Goal: Task Accomplishment & Management: Manage account settings

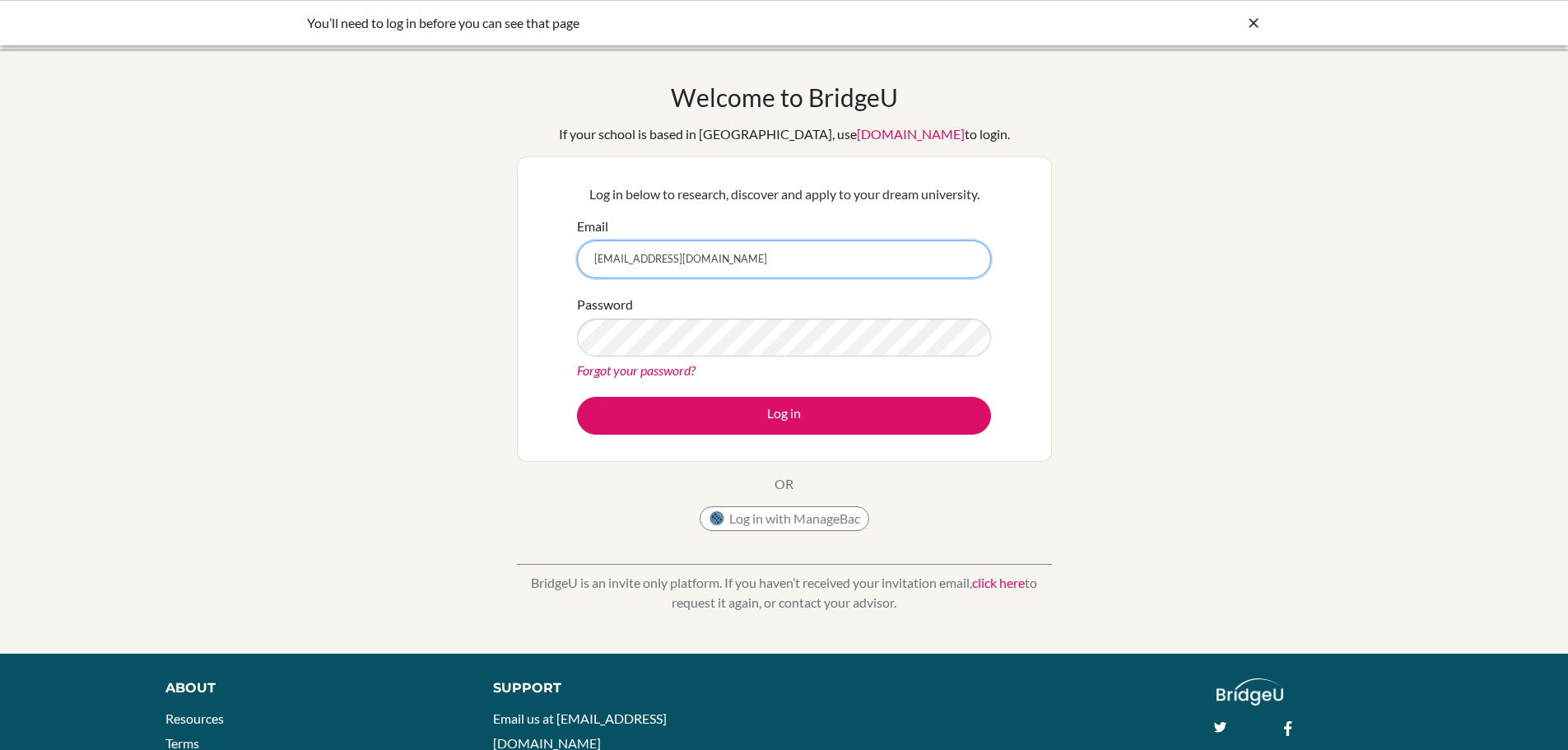
type input "mark.zumbuhl@ef.com"
click at [577, 397] on button "Log in" at bounding box center [784, 416] width 414 height 38
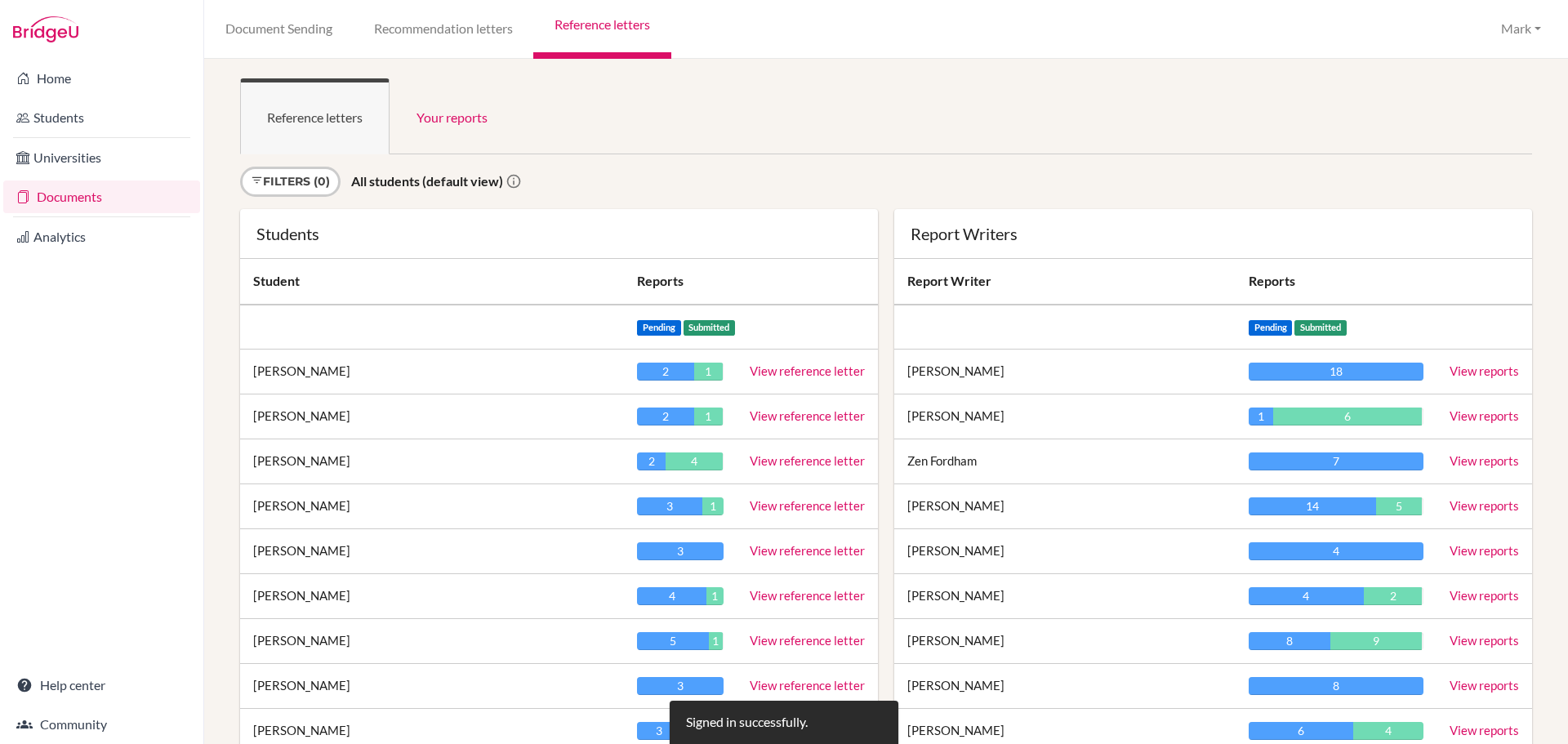
click at [75, 198] on link "Documents" at bounding box center [102, 197] width 197 height 33
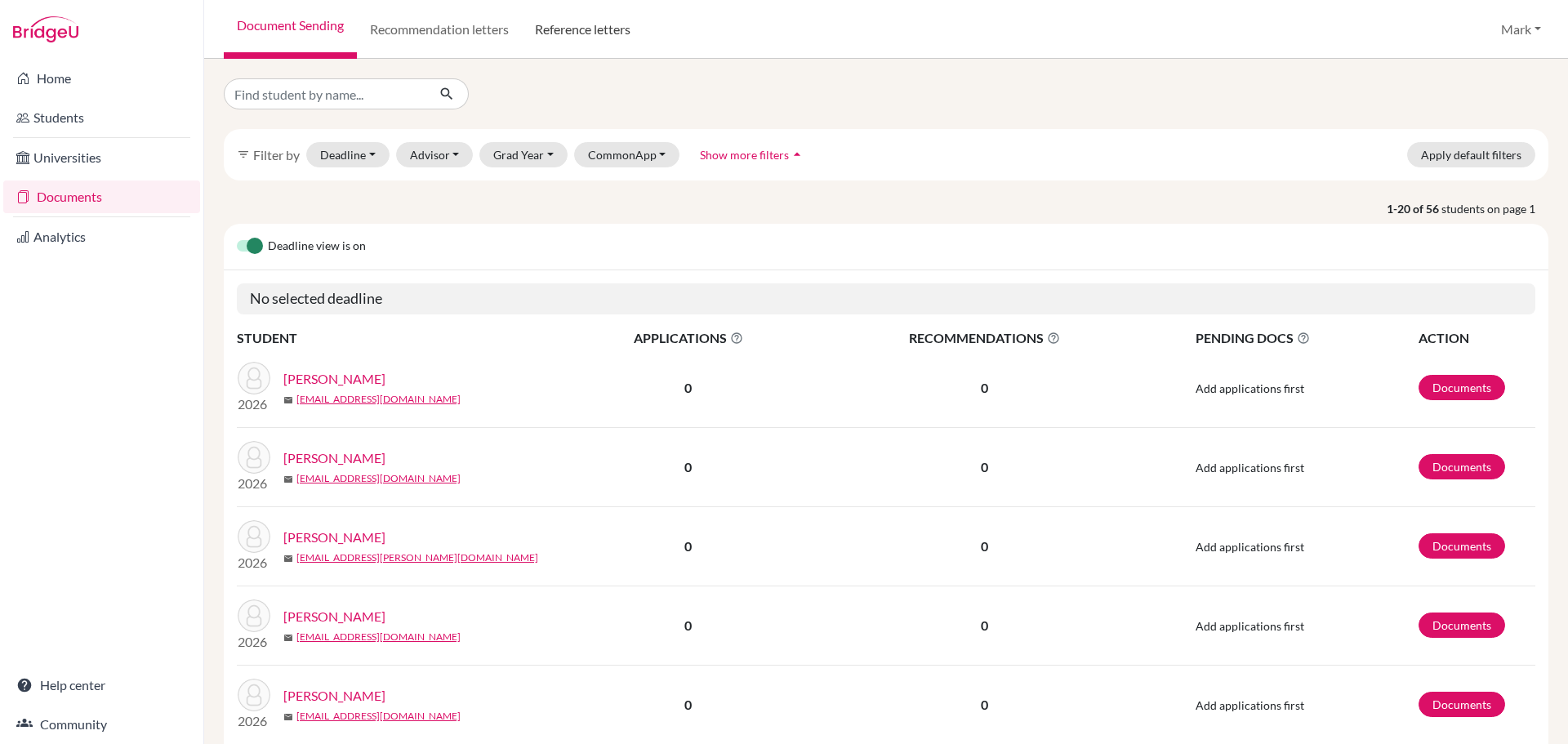
click at [603, 37] on link "Reference letters" at bounding box center [583, 29] width 122 height 59
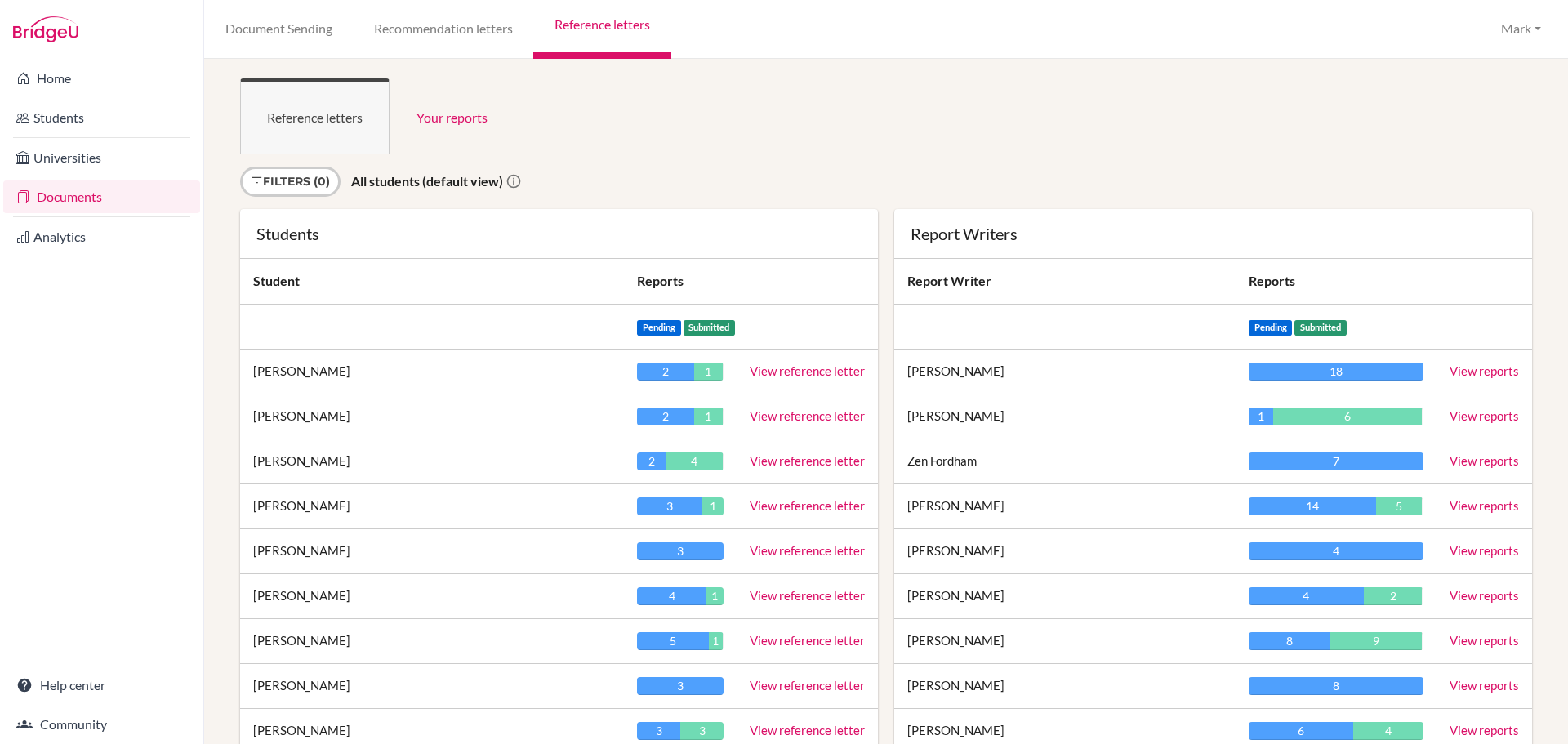
click at [802, 374] on link "View reference letter" at bounding box center [807, 371] width 116 height 15
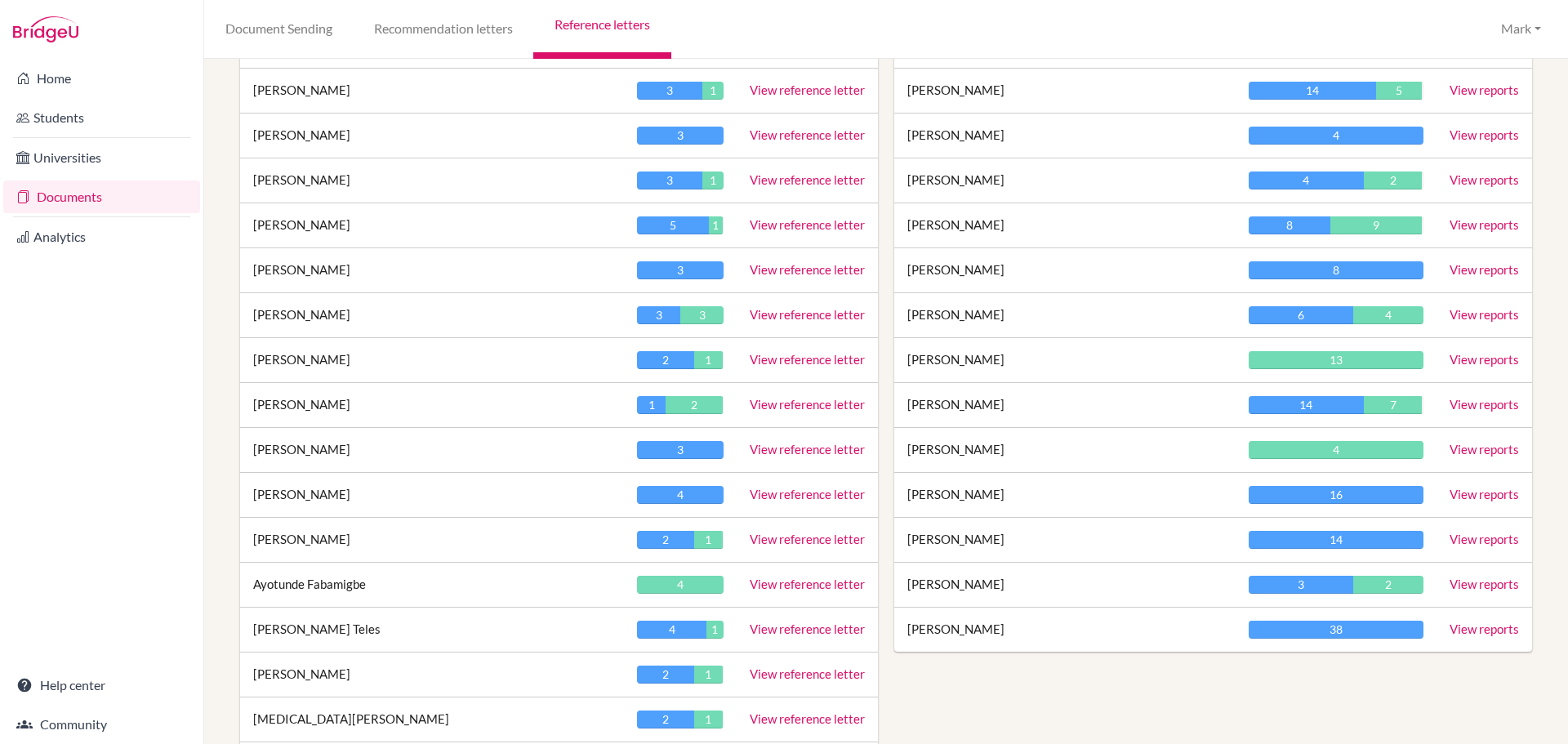
scroll to position [408, 0]
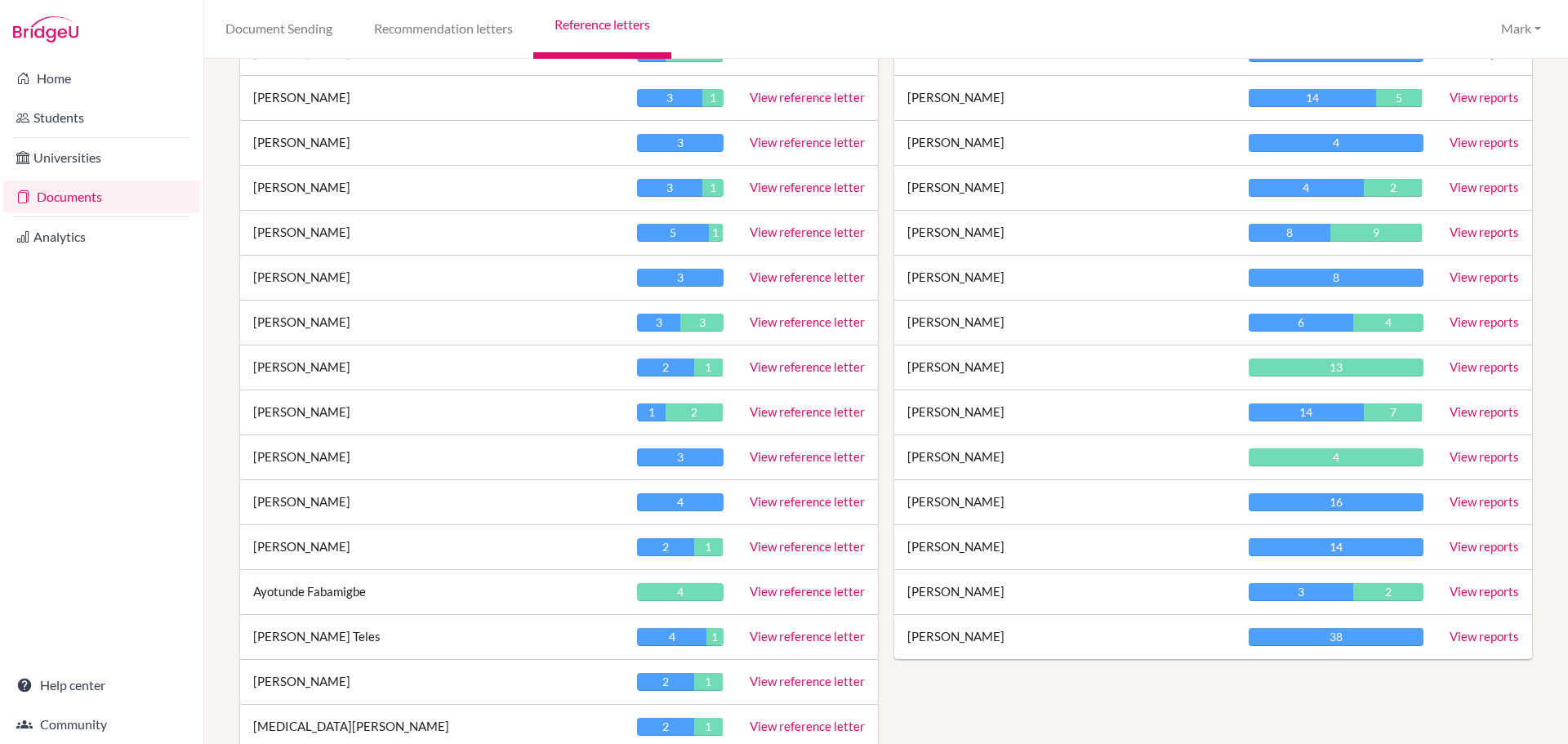
click at [781, 181] on link "View reference letter" at bounding box center [807, 187] width 116 height 15
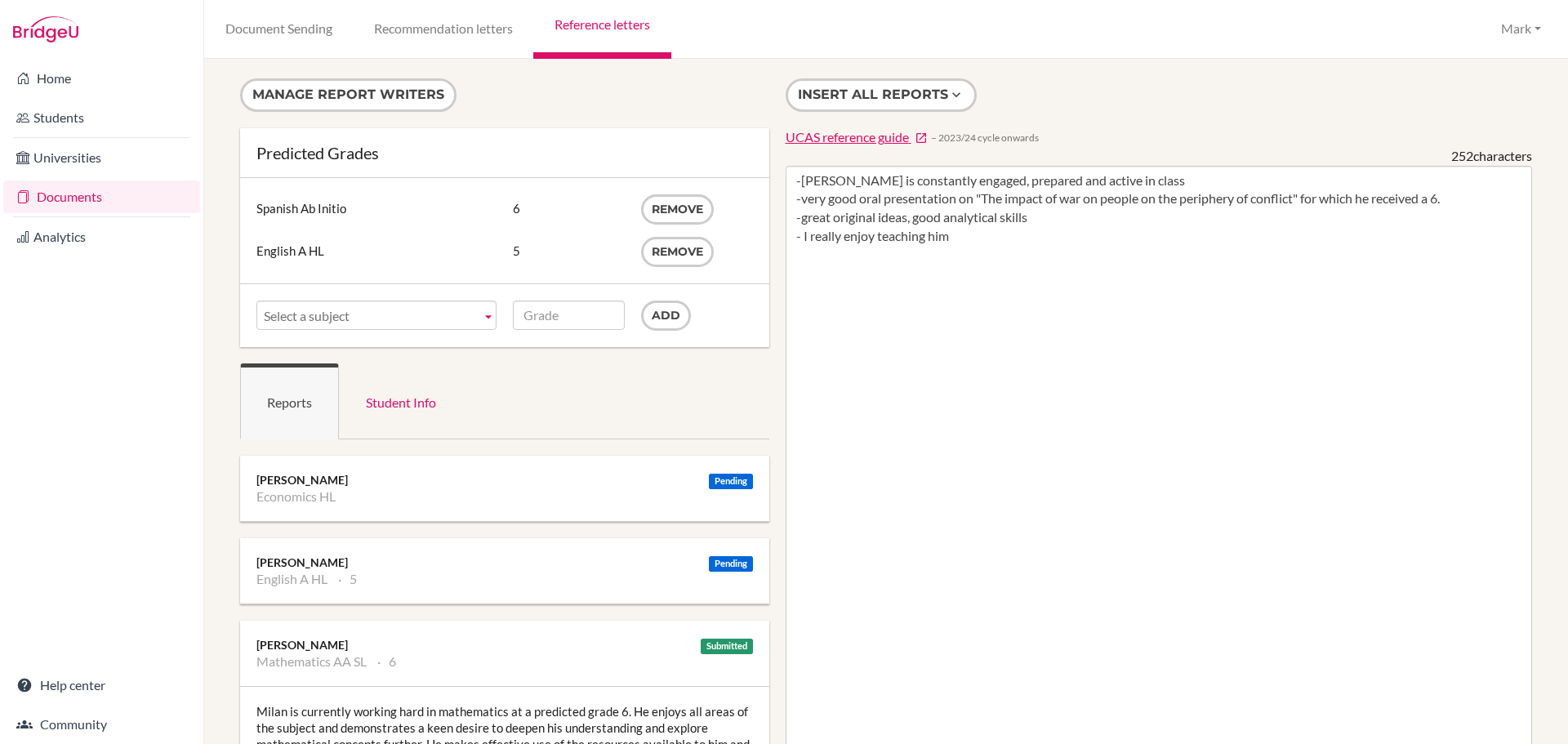
click at [467, 319] on span "Select a subject" at bounding box center [369, 316] width 211 height 29
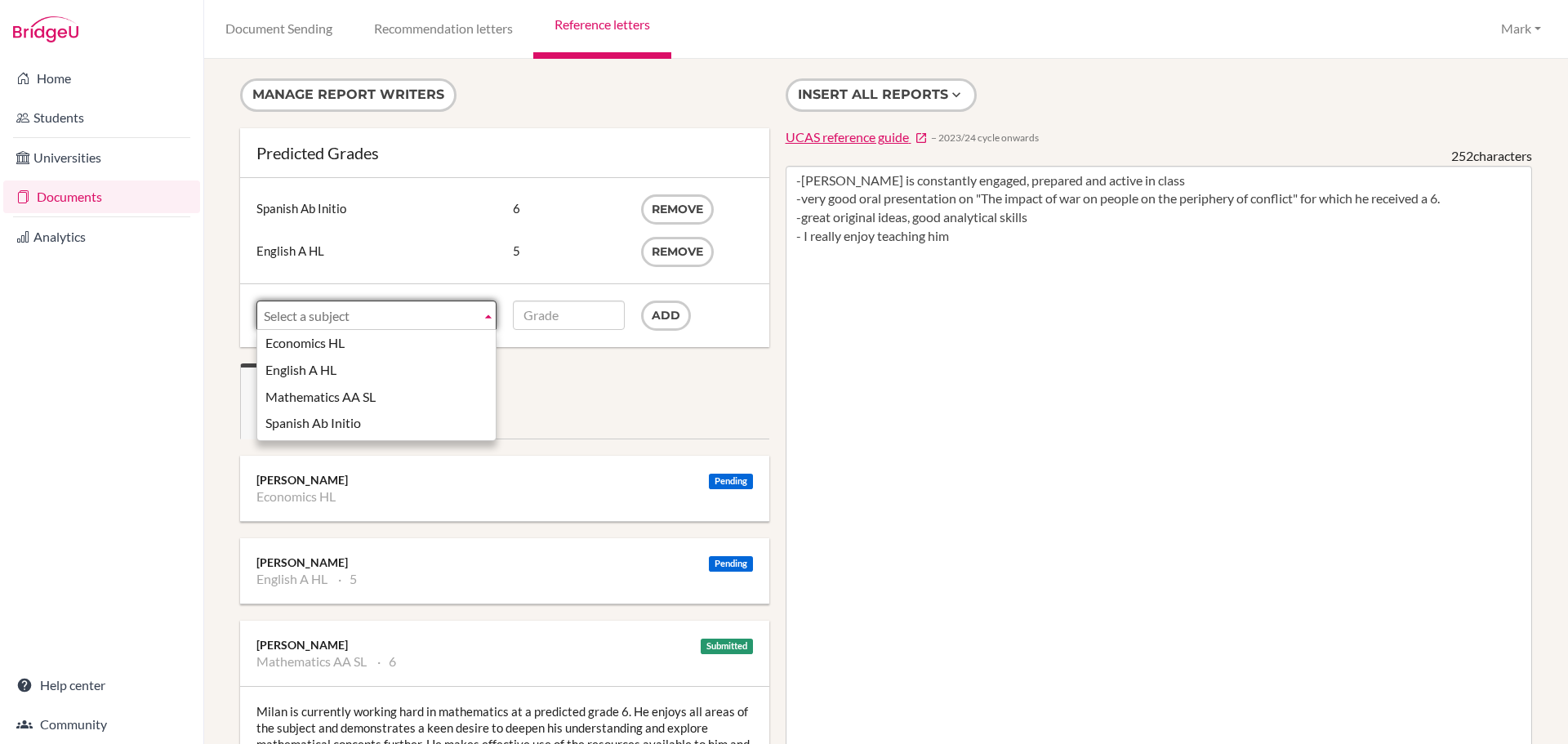
click at [412, 280] on div "Subject Spanish Ab Initio Grade 6 Remove Subject English A HL Grade 5 Remove" at bounding box center [505, 230] width 529 height 105
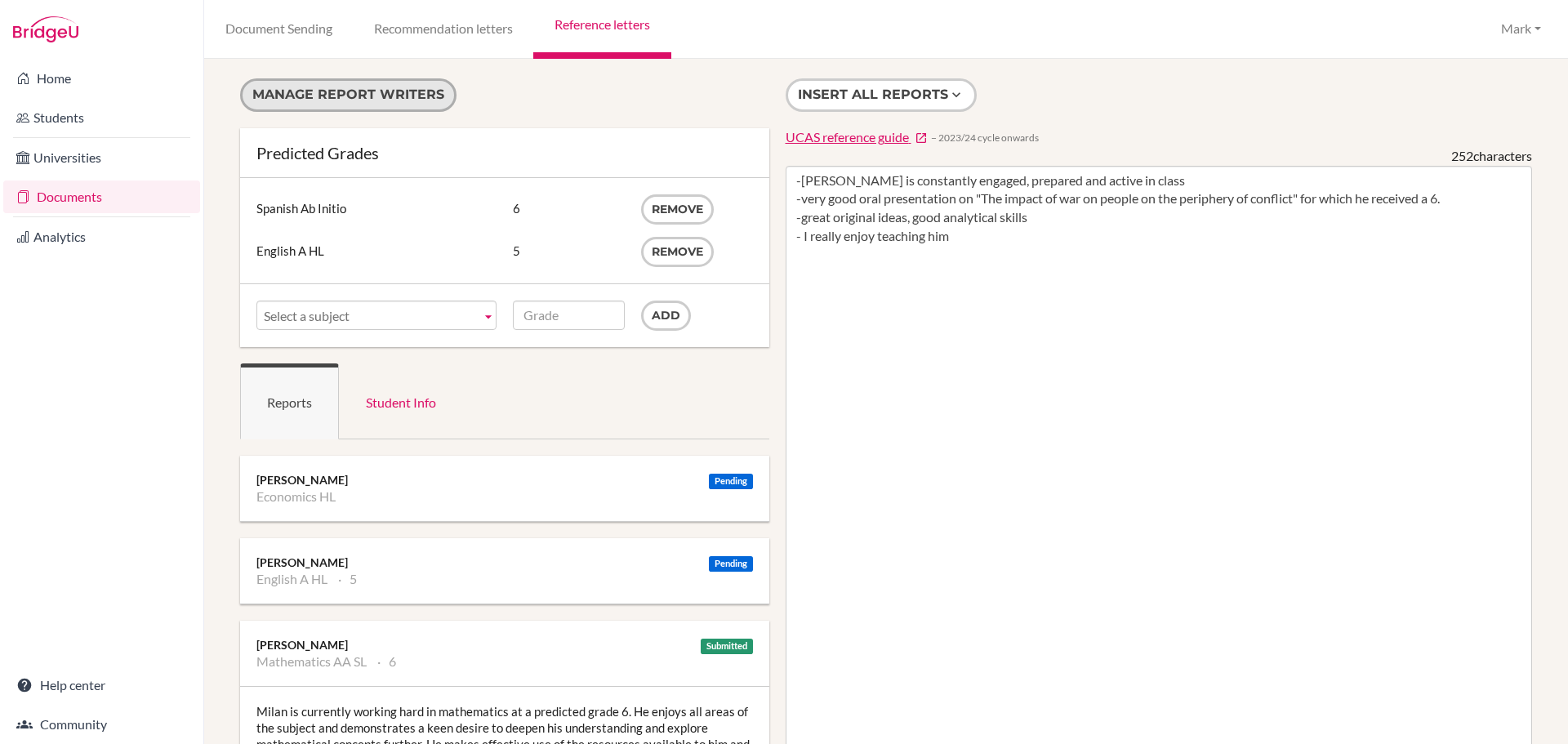
click at [375, 111] on button "Manage report writers" at bounding box center [348, 95] width 217 height 33
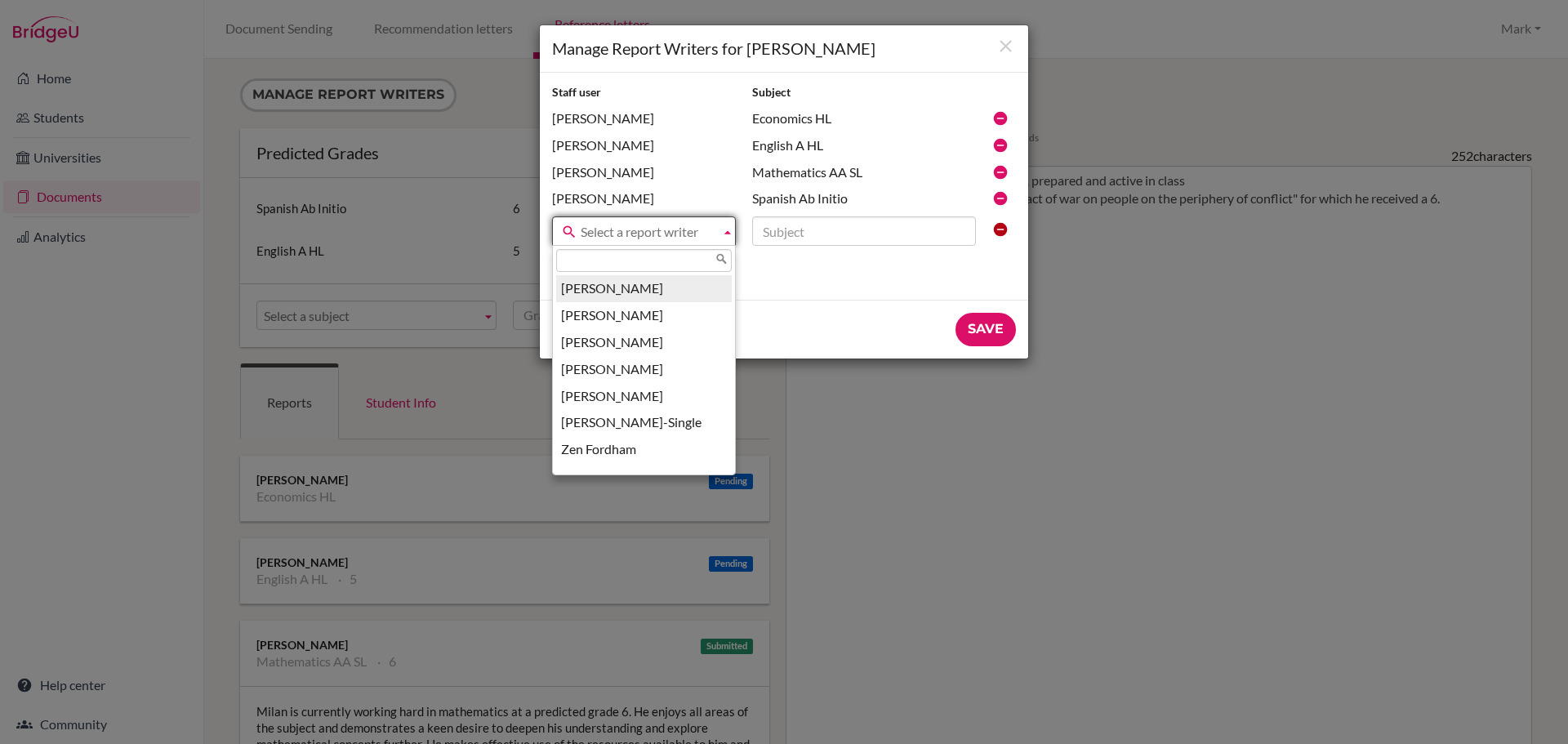
click at [703, 231] on span "Select a report writer" at bounding box center [648, 232] width 134 height 29
click at [641, 331] on li "[PERSON_NAME]" at bounding box center [644, 324] width 175 height 27
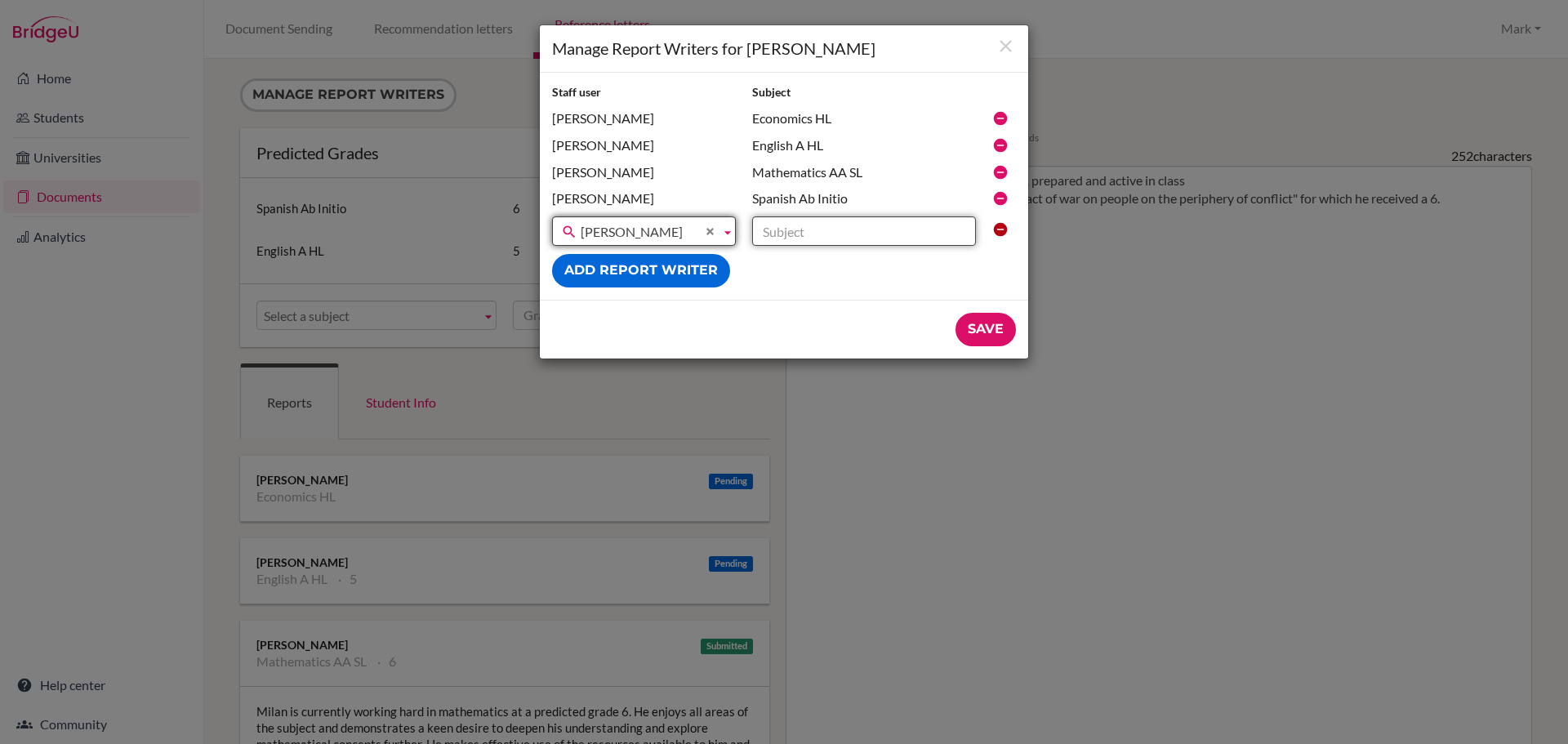
click at [813, 233] on input "text" at bounding box center [864, 231] width 223 height 29
type input "Business Management HL"
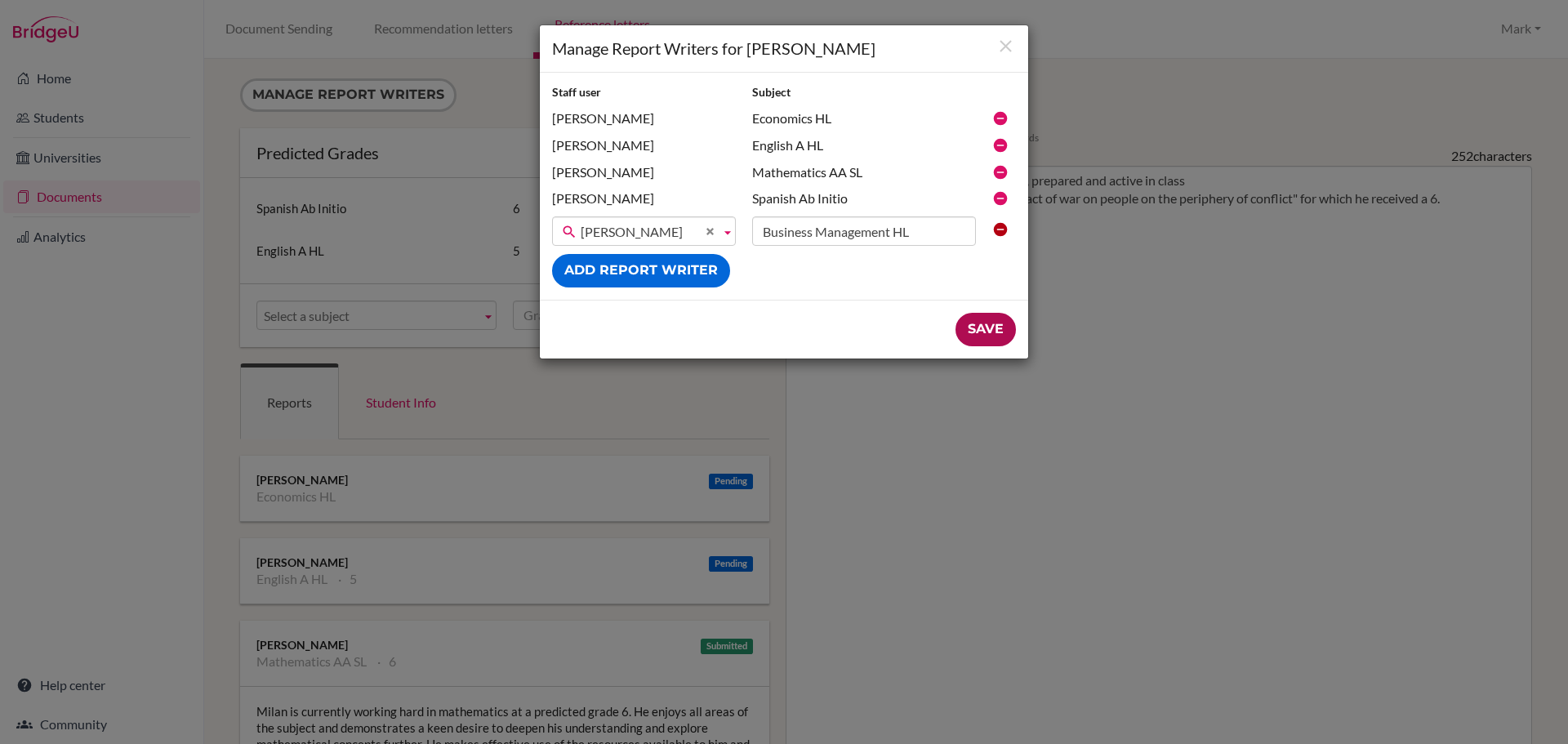
click at [977, 328] on input "Save" at bounding box center [986, 330] width 61 height 33
